Goal: Information Seeking & Learning: Compare options

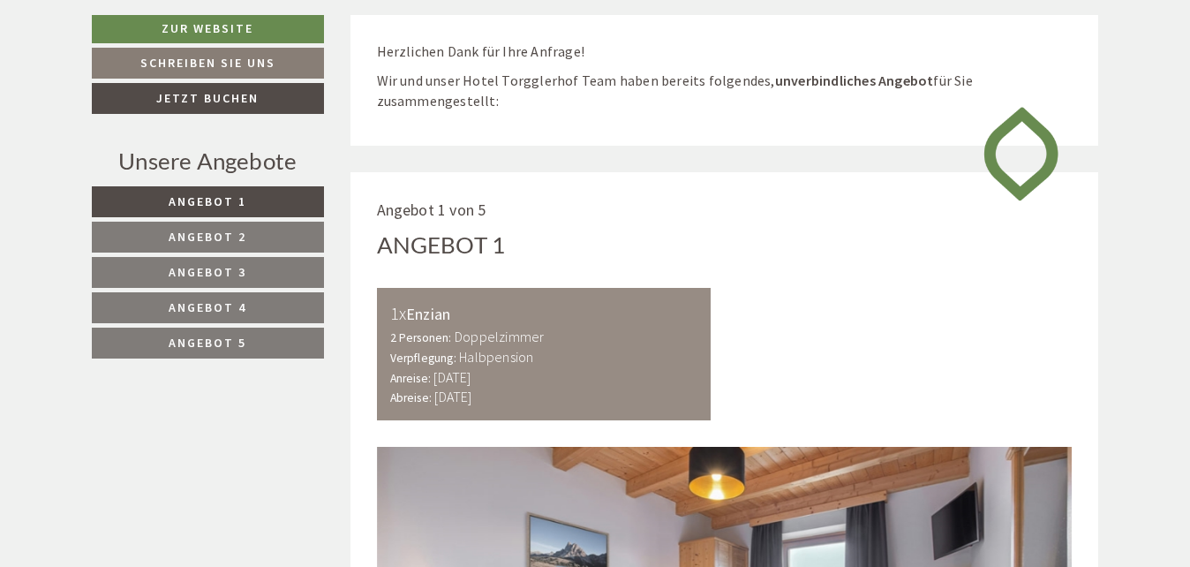
scroll to position [706, 0]
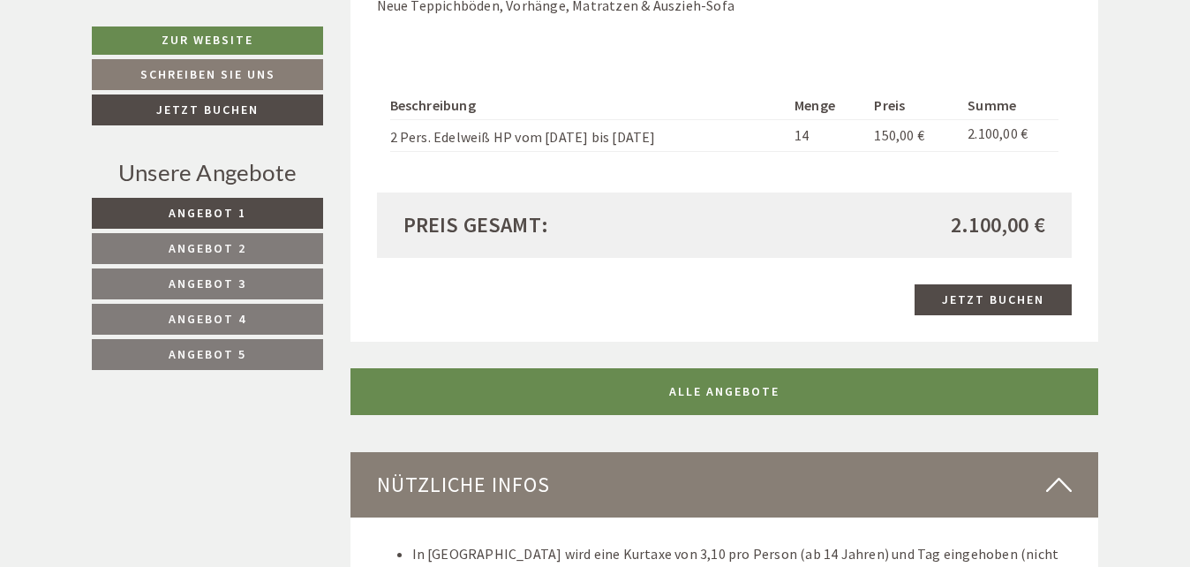
scroll to position [3974, 0]
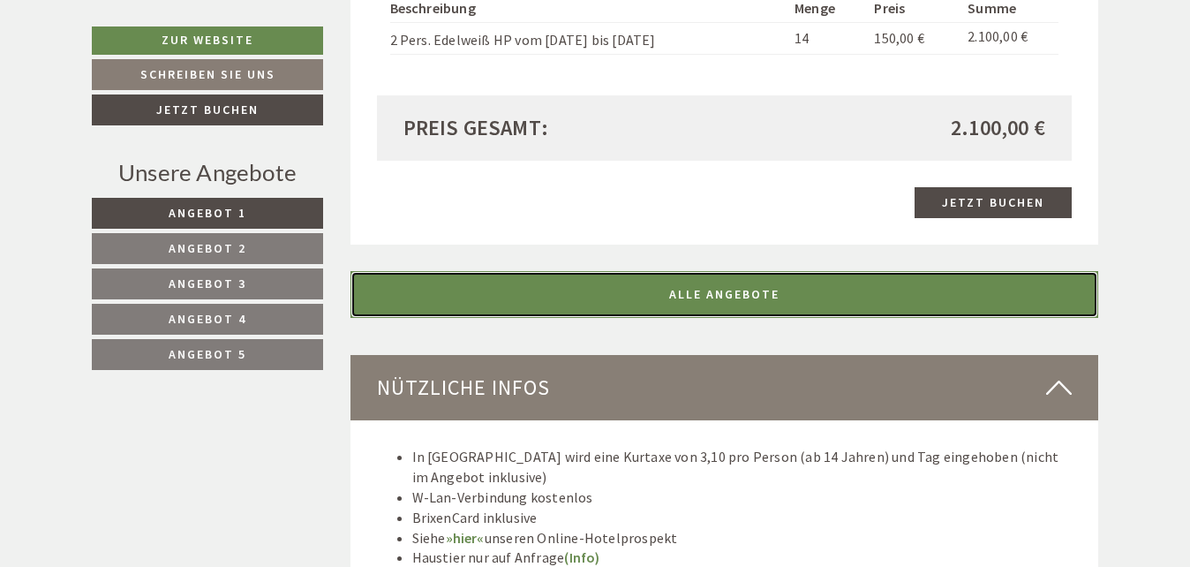
click at [774, 300] on link "ALLE ANGEBOTE" at bounding box center [725, 294] width 749 height 47
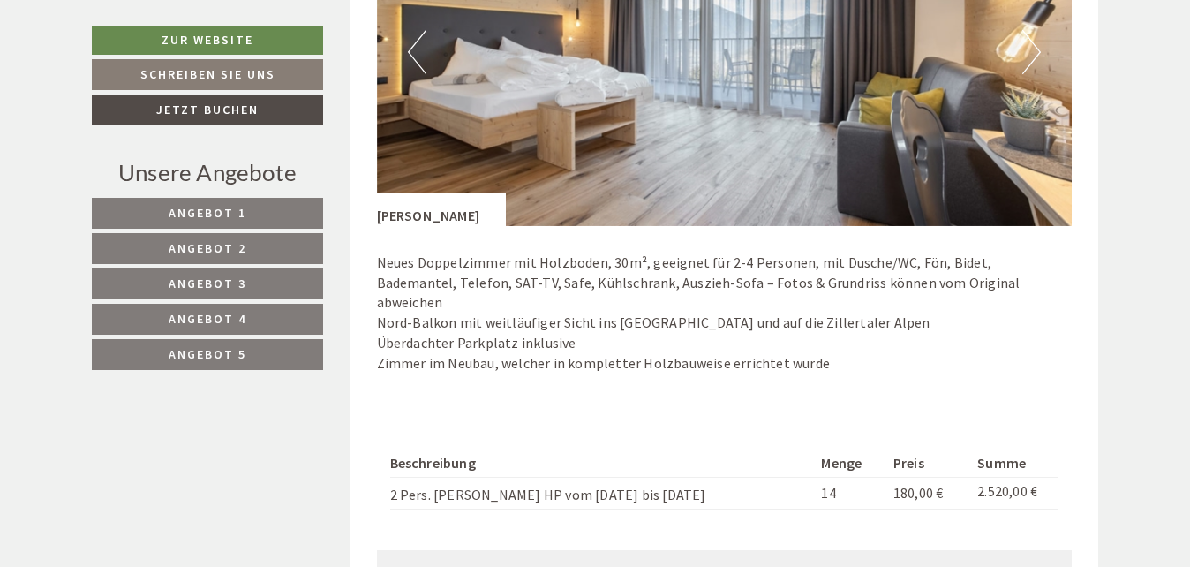
scroll to position [5823, 0]
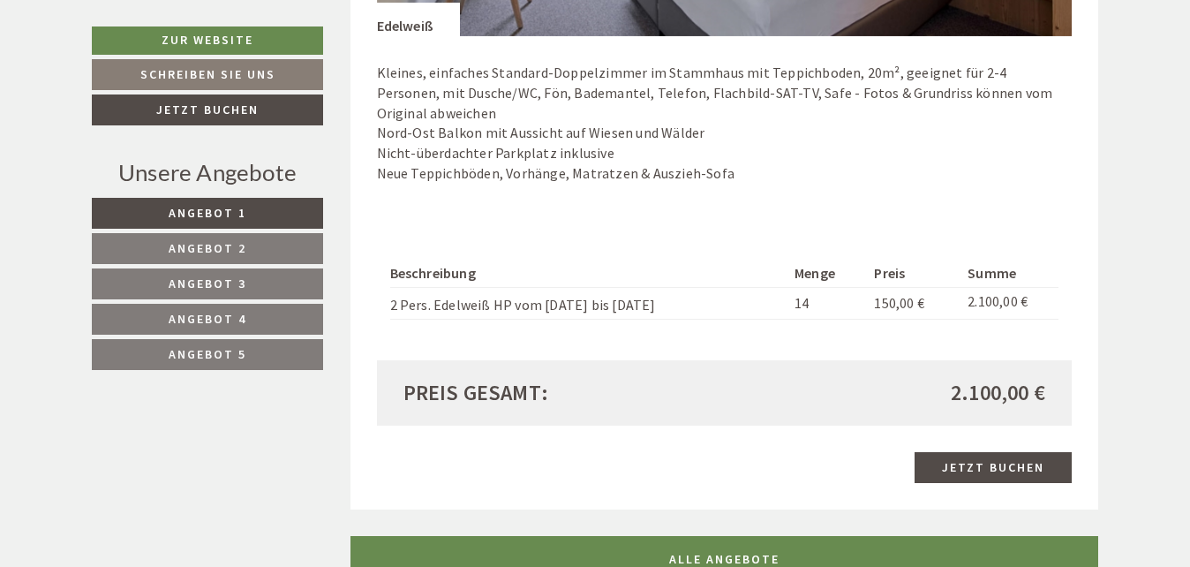
scroll to position [4062, 0]
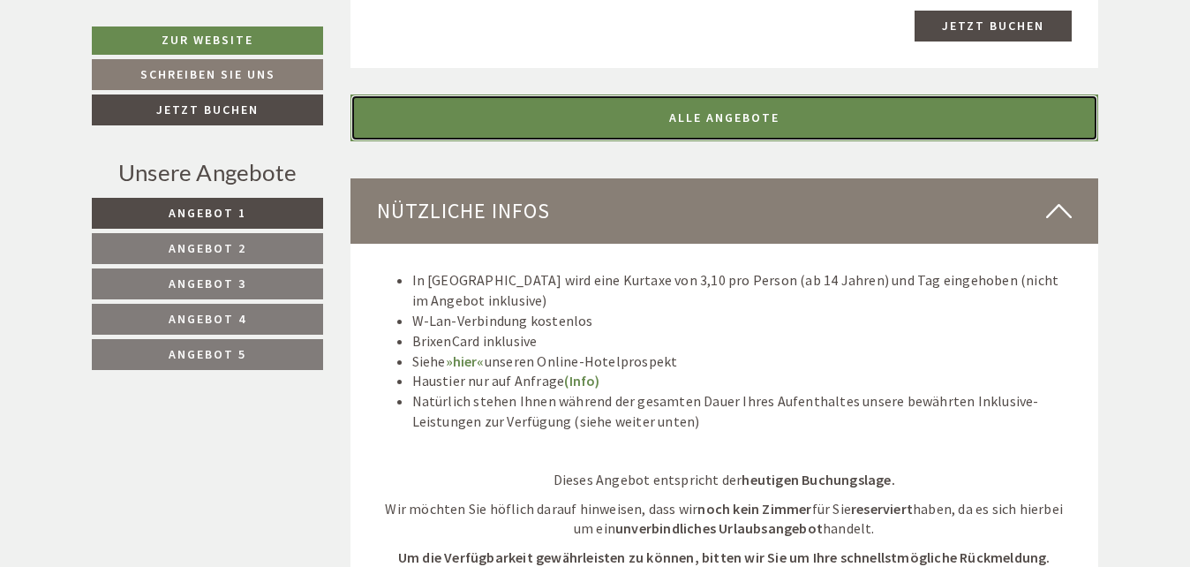
click at [717, 127] on link "ALLE ANGEBOTE" at bounding box center [725, 117] width 749 height 47
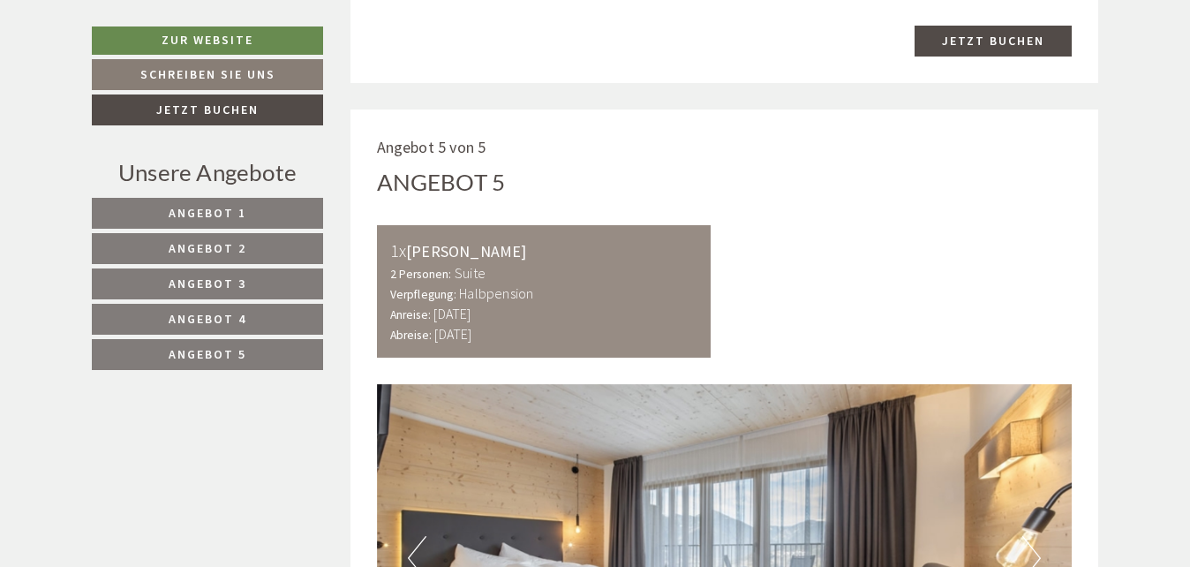
scroll to position [5293, 0]
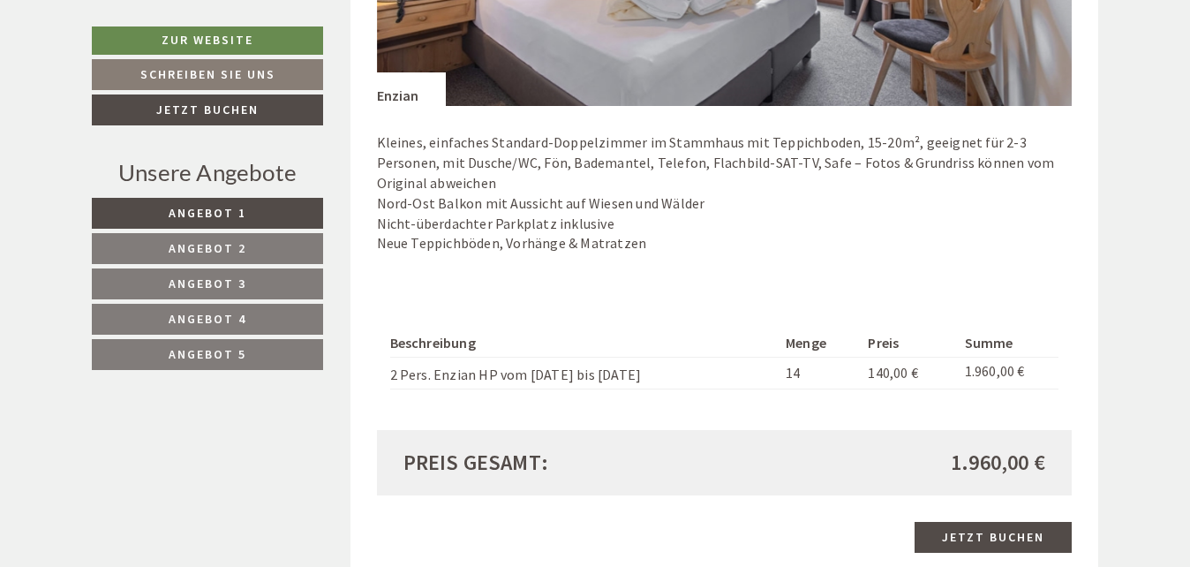
scroll to position [1413, 0]
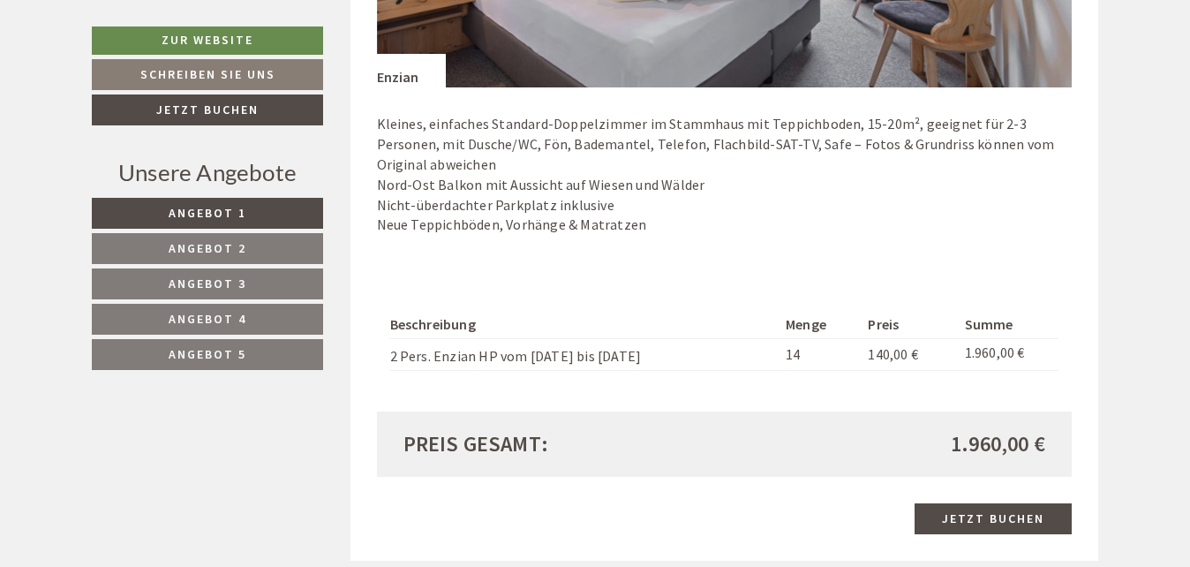
click at [223, 316] on span "Angebot 4" at bounding box center [208, 319] width 78 height 16
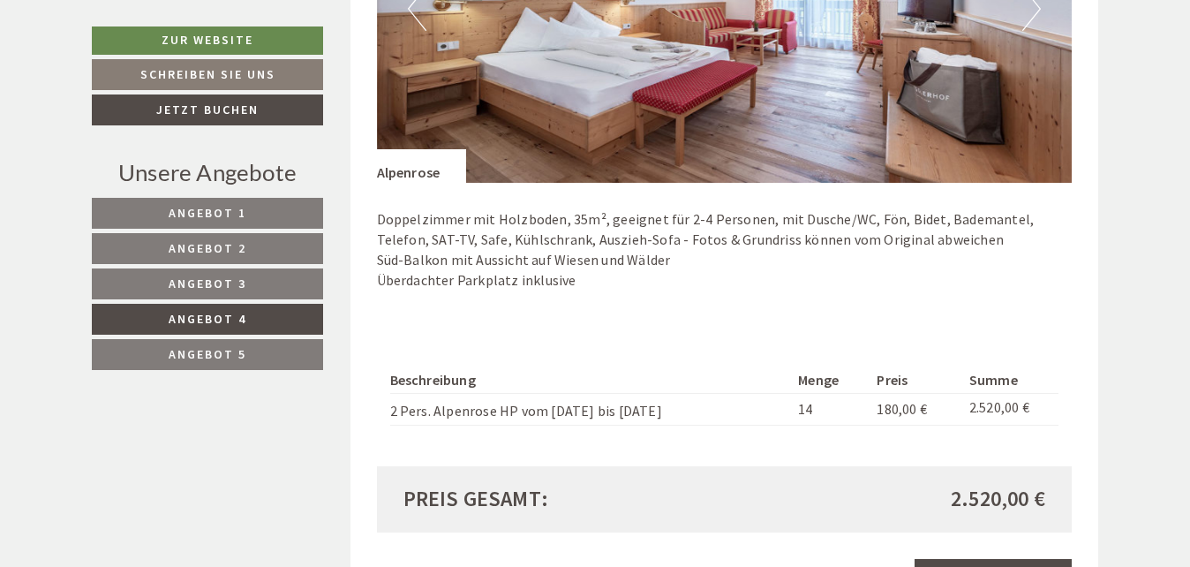
scroll to position [1319, 0]
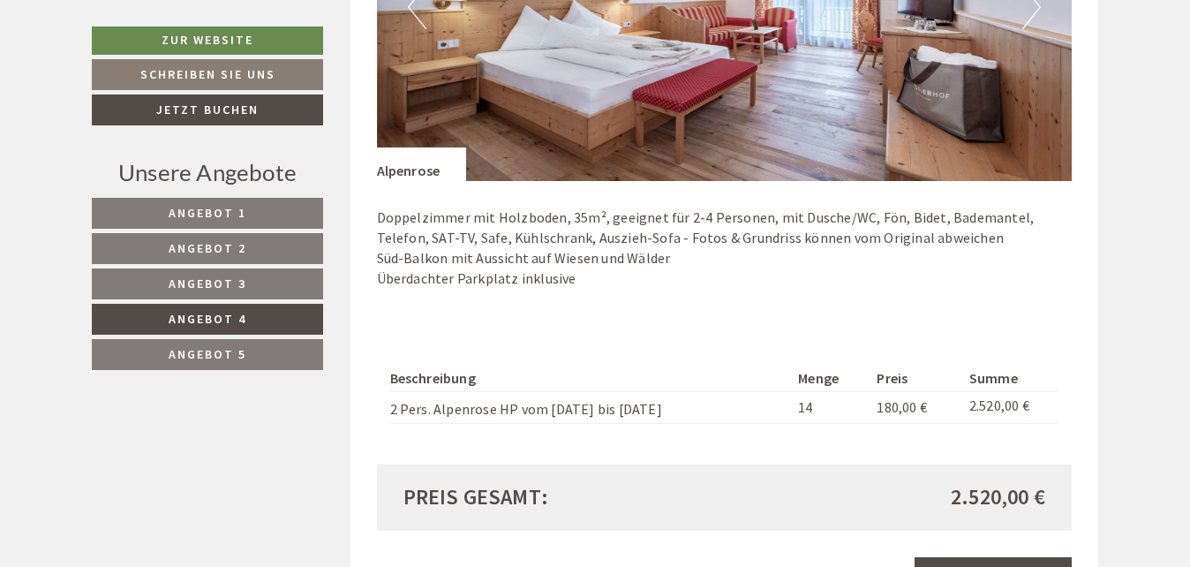
click at [229, 356] on span "Angebot 5" at bounding box center [208, 354] width 78 height 16
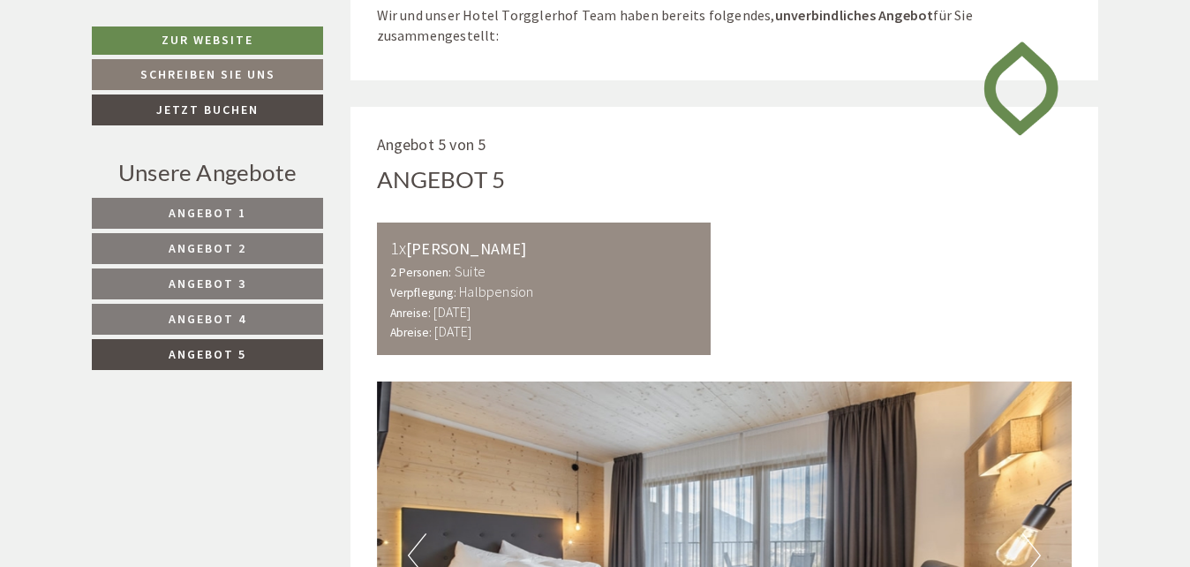
scroll to position [701, 0]
